Goal: Information Seeking & Learning: Check status

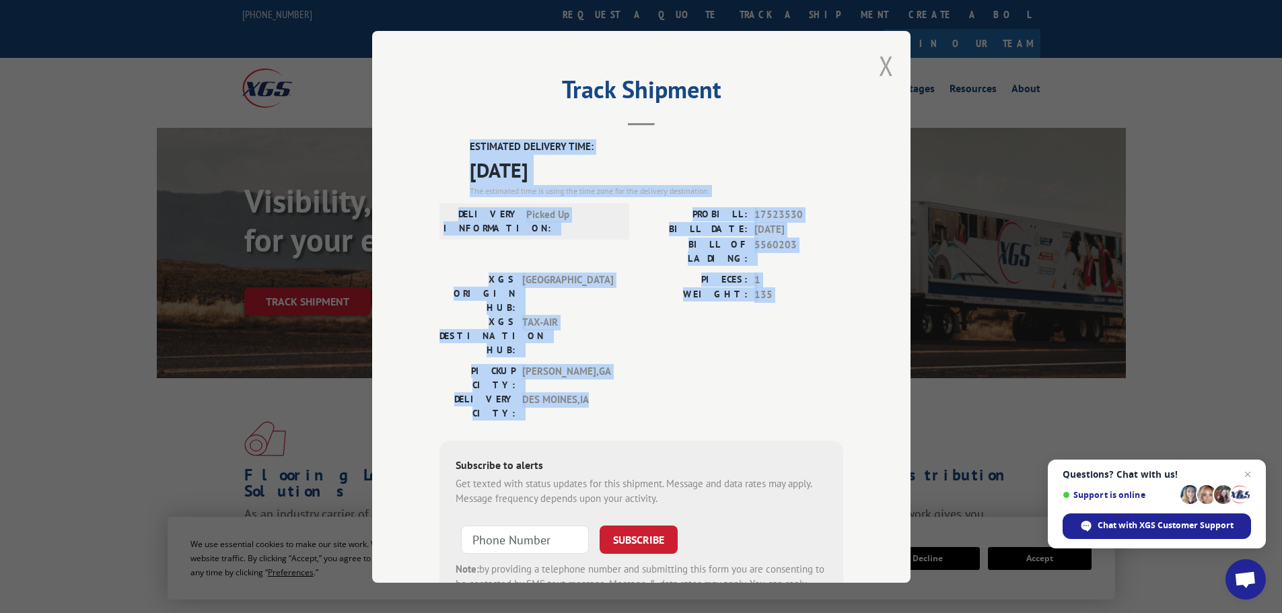
click at [881, 71] on button "Close modal" at bounding box center [886, 66] width 15 height 36
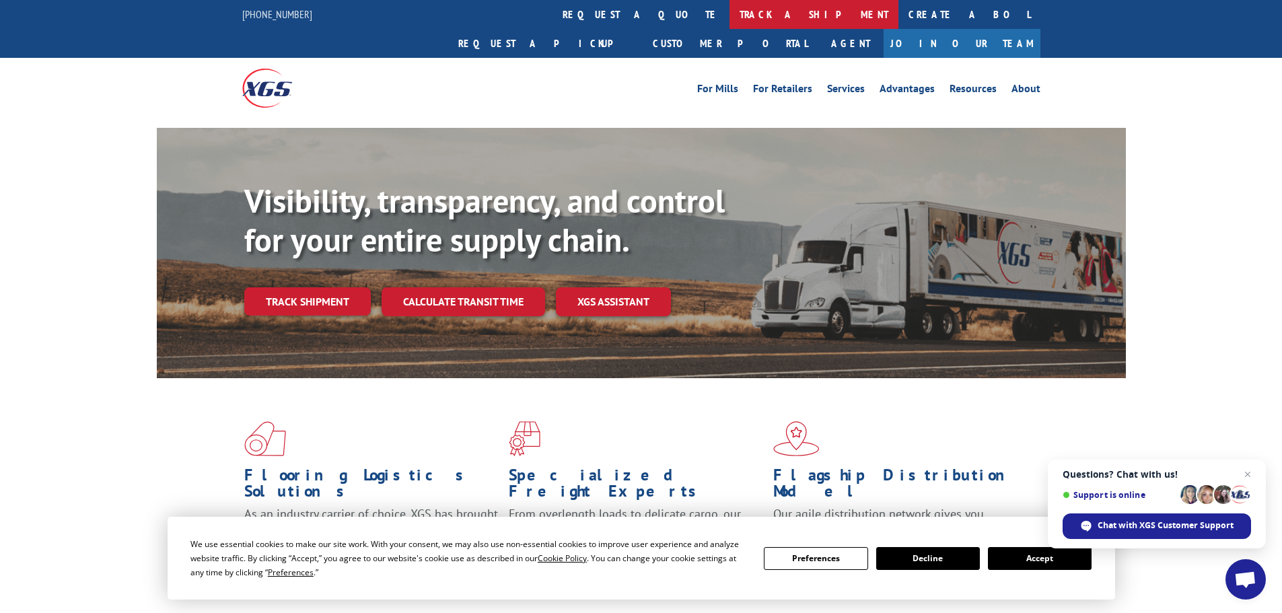
click at [729, 20] on link "track a shipment" at bounding box center [813, 14] width 169 height 29
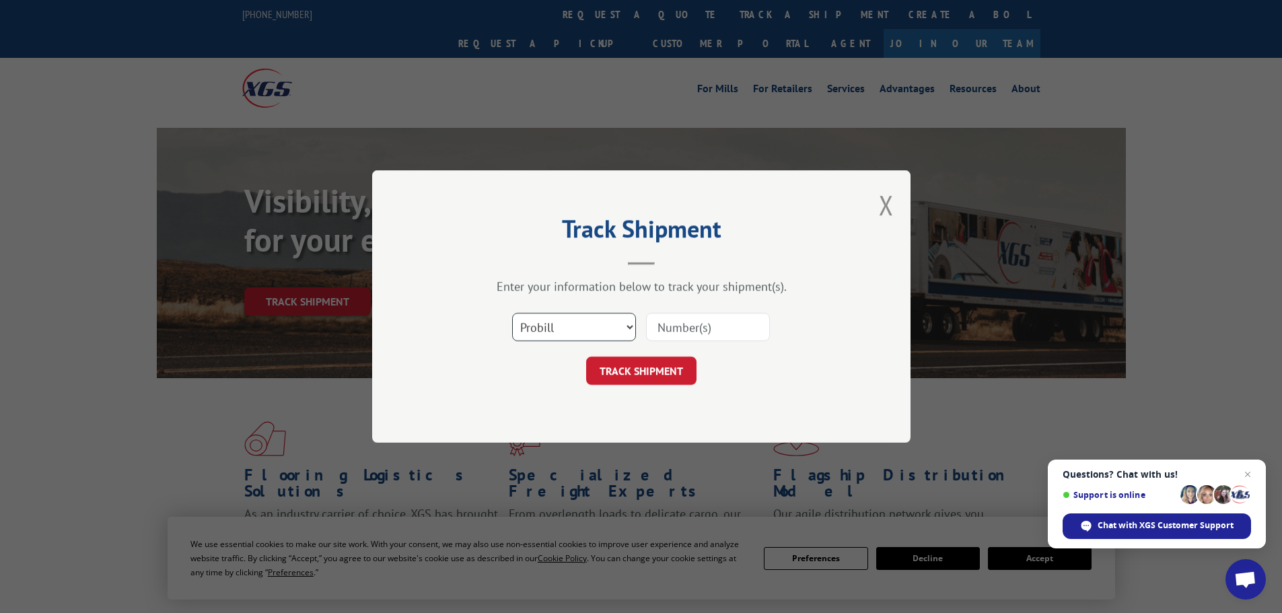
click at [566, 331] on select "Select category... Probill BOL PO" at bounding box center [574, 327] width 124 height 28
select select "bol"
click at [512, 313] on select "Select category... Probill BOL PO" at bounding box center [574, 327] width 124 height 28
click at [723, 332] on input at bounding box center [708, 327] width 124 height 28
paste input "477370"
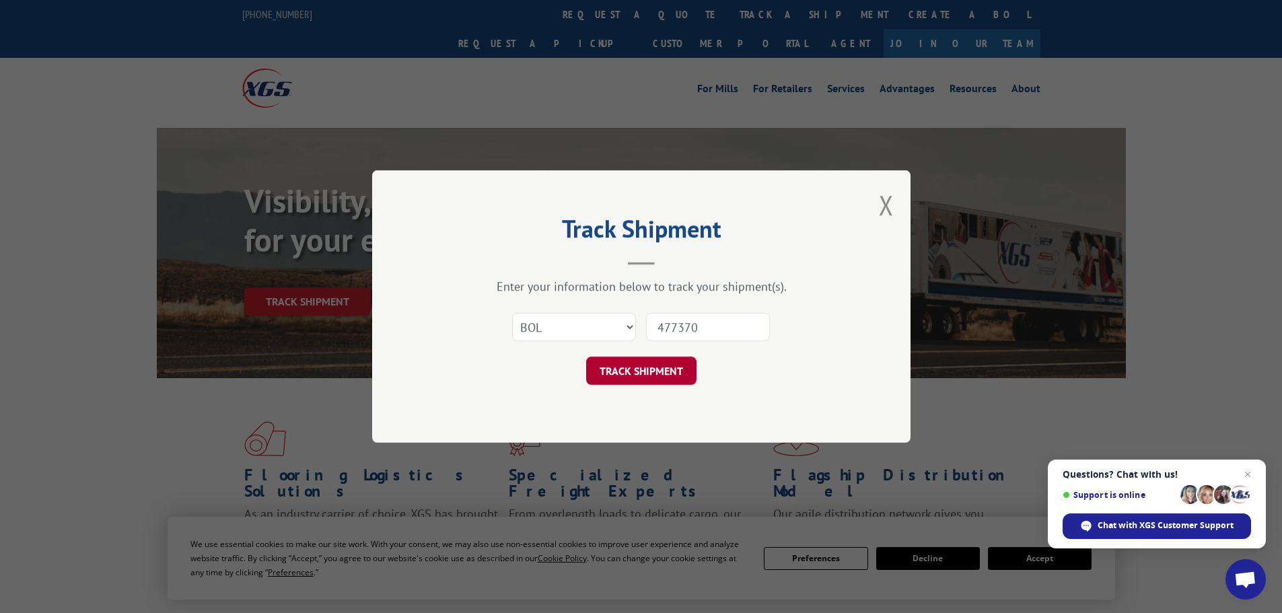
type input "477370"
click at [640, 365] on button "TRACK SHIPMENT" at bounding box center [641, 371] width 110 height 28
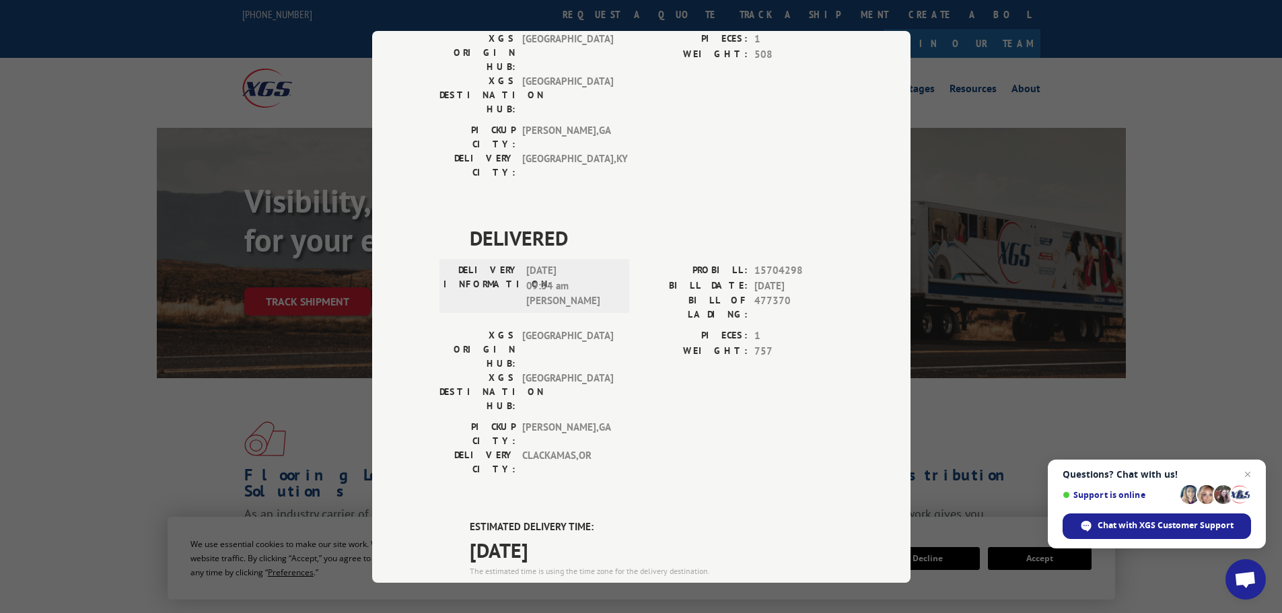
scroll to position [1082, 0]
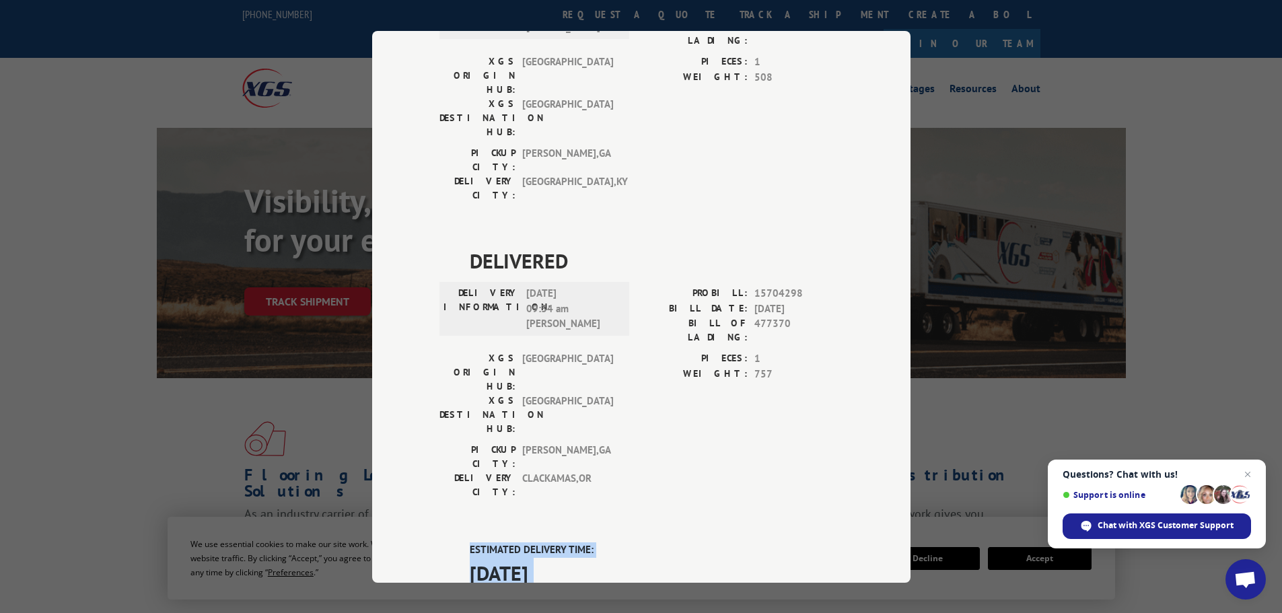
drag, startPoint x: 604, startPoint y: 346, endPoint x: 462, endPoint y: 155, distance: 238.0
copy div "ESTIMATED DELIVERY TIME: [DATE] The estimated time is using the time zone for t…"
